Goal: Find contact information: Find contact information

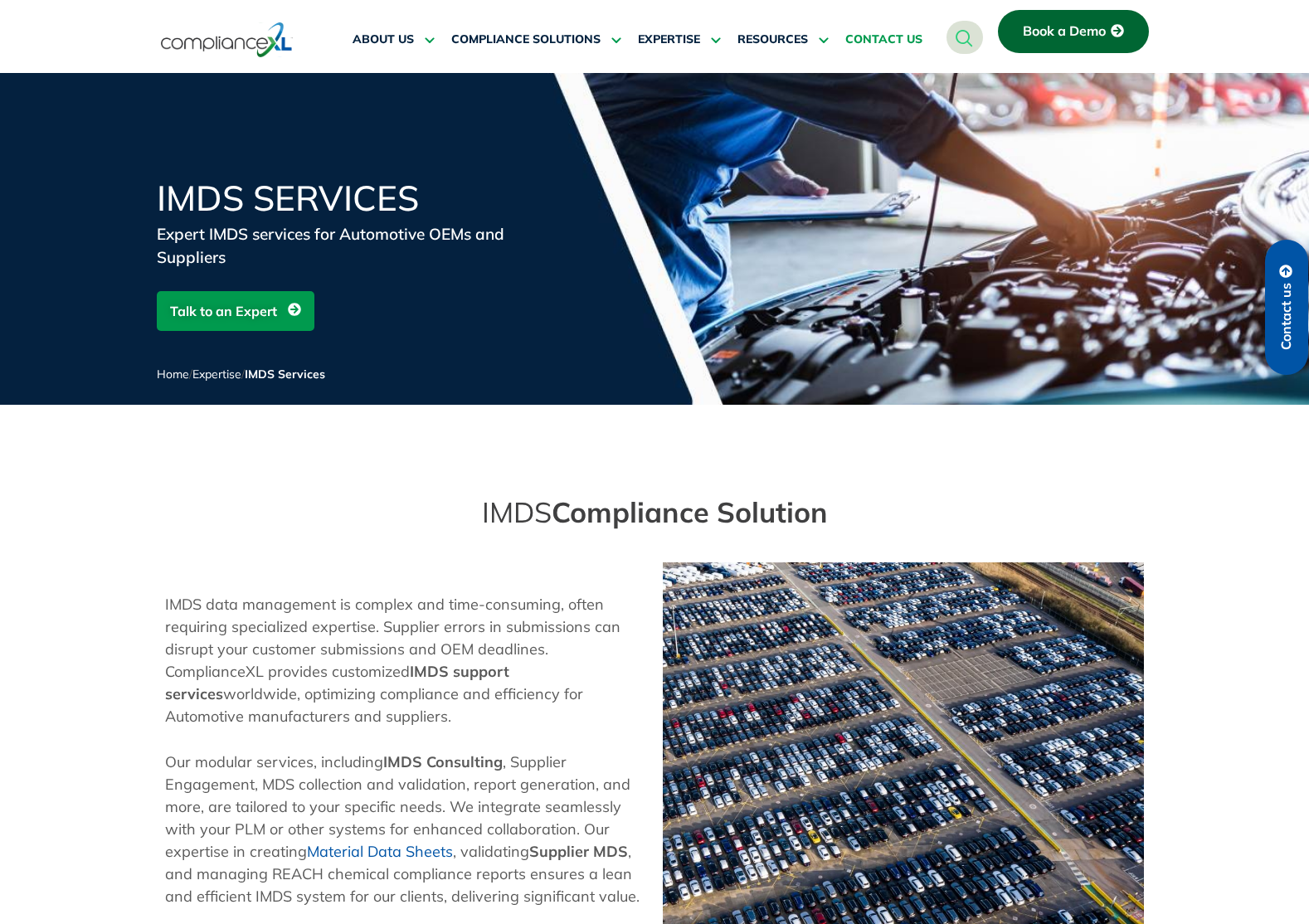
click at [878, 41] on span "CONTACT US" at bounding box center [884, 40] width 77 height 15
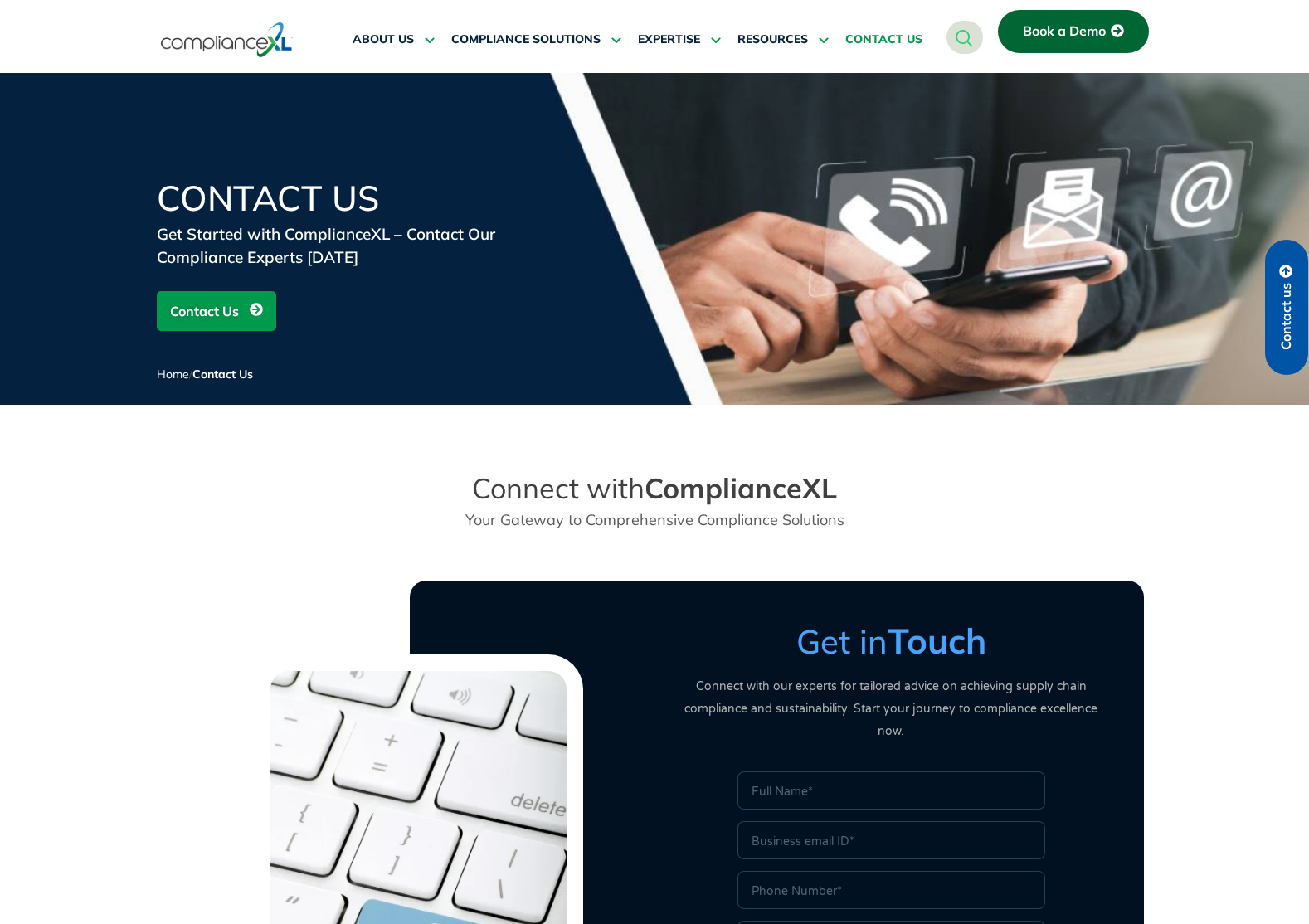
click at [203, 311] on span "Contact Us" at bounding box center [205, 310] width 69 height 32
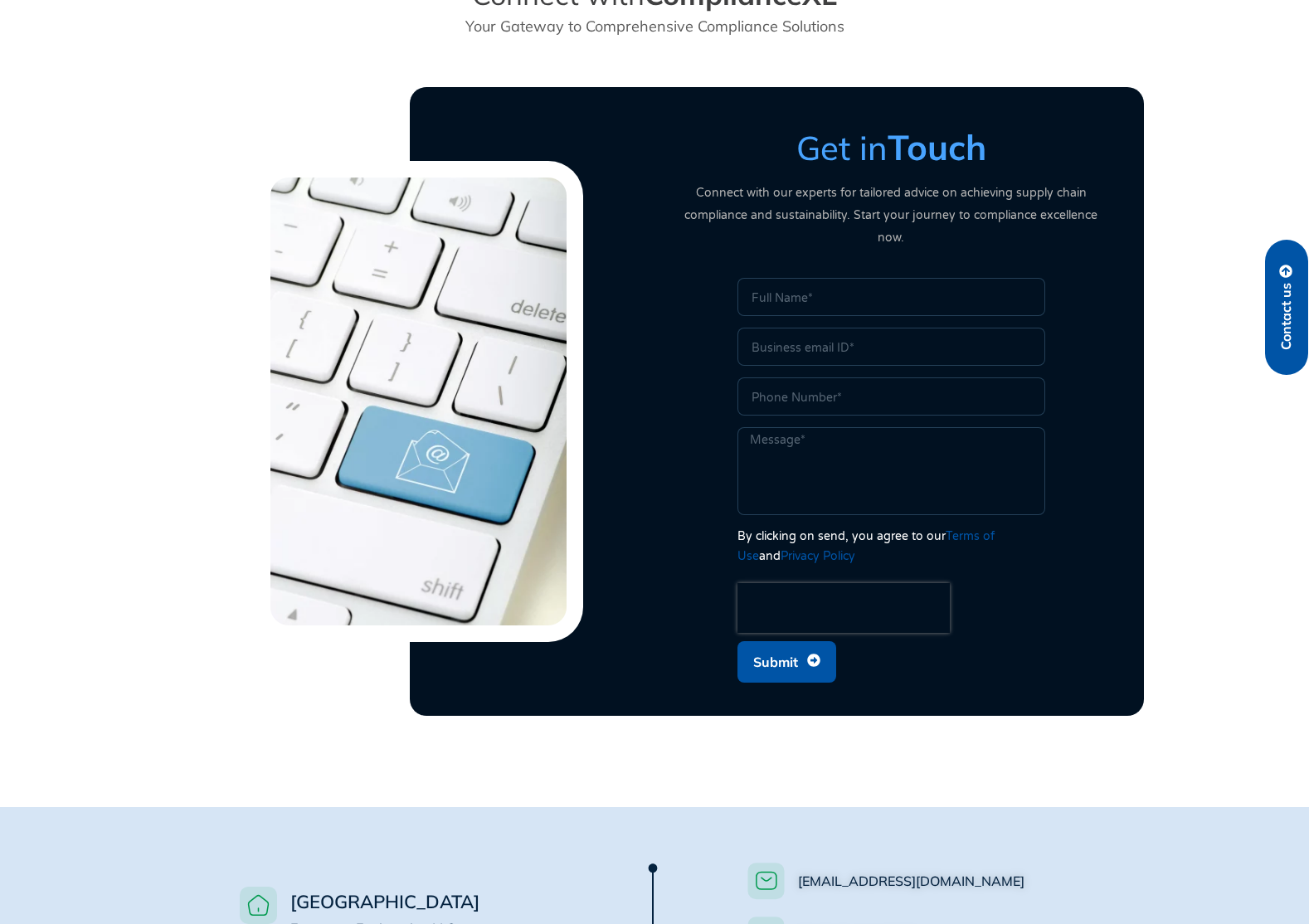
scroll to position [573, 0]
